Goal: Task Accomplishment & Management: Manage account settings

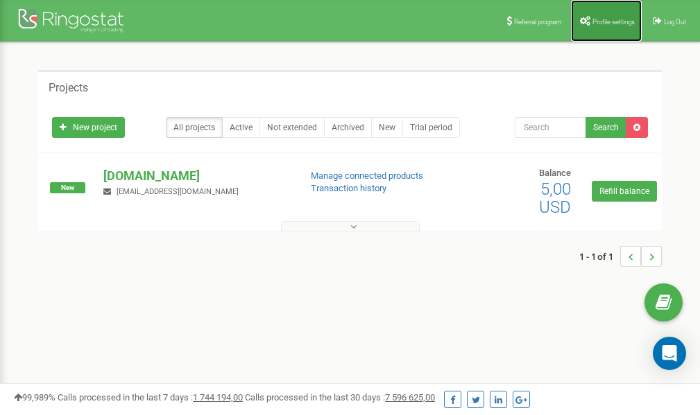
click at [598, 26] on link "Profile settings" at bounding box center [606, 21] width 71 height 42
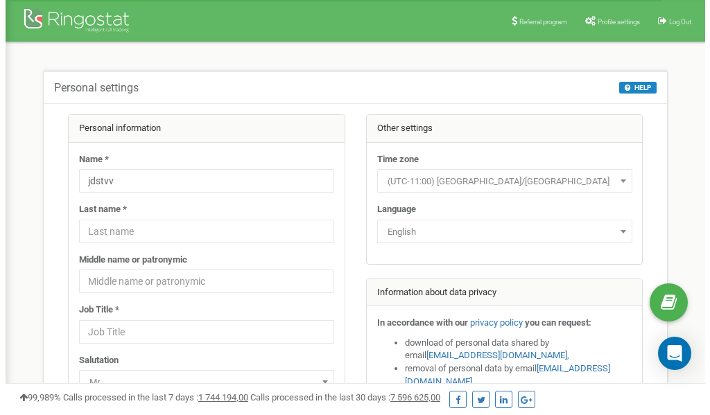
scroll to position [69, 0]
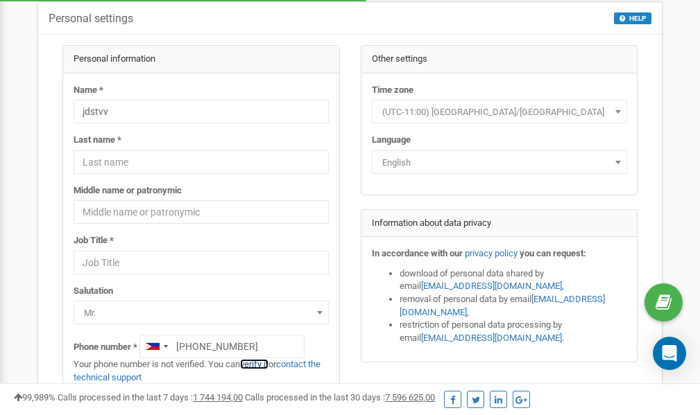
click at [261, 364] on link "verify it" at bounding box center [254, 364] width 28 height 10
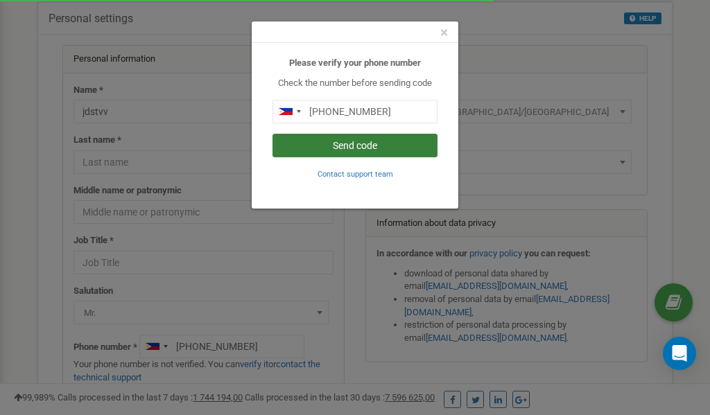
click at [363, 144] on button "Send code" at bounding box center [355, 146] width 165 height 24
